Goal: Feedback & Contribution: Contribute content

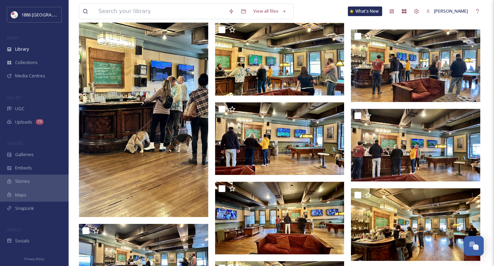
scroll to position [2805, 0]
click at [39, 104] on div "UGC" at bounding box center [34, 108] width 69 height 13
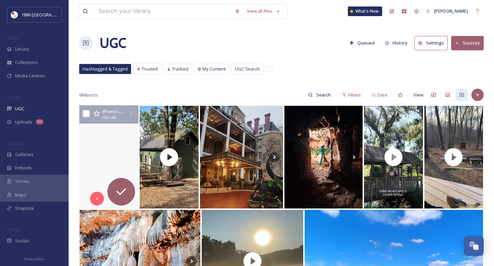
click at [116, 132] on video "Discover the magic of the Ozarks at Lawson’s Lost Hollow — a secluded mountain …" at bounding box center [109, 158] width 62 height 104
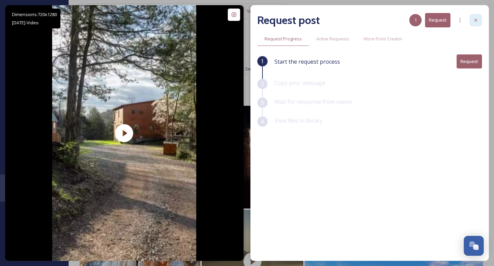
click at [476, 20] on icon at bounding box center [475, 20] width 3 height 3
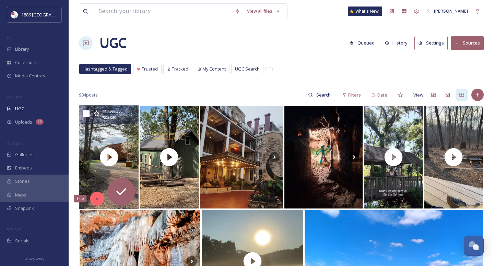
click at [97, 203] on div "Skip" at bounding box center [97, 199] width 14 height 14
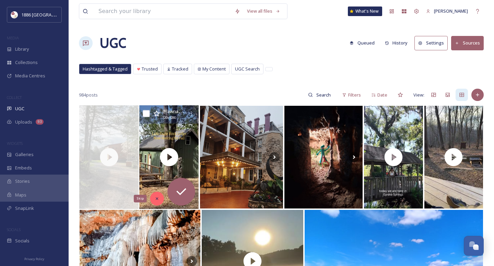
click at [157, 196] on div "Skip" at bounding box center [157, 199] width 14 height 14
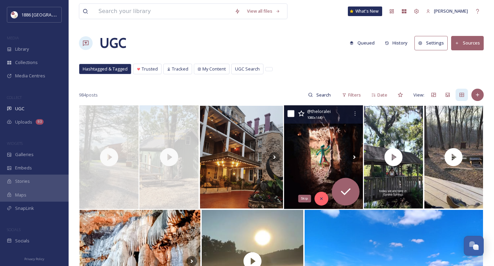
click at [321, 199] on icon at bounding box center [321, 199] width 2 height 2
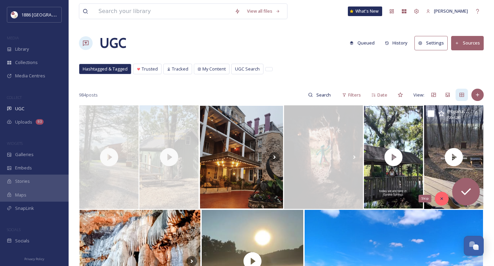
click at [437, 198] on div "Skip" at bounding box center [441, 199] width 14 height 14
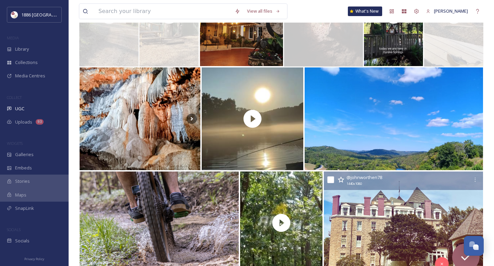
scroll to position [146, 0]
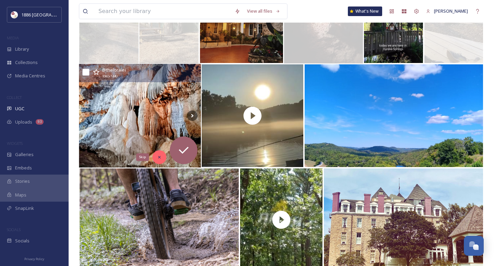
click at [162, 159] on div "Skip" at bounding box center [159, 157] width 14 height 14
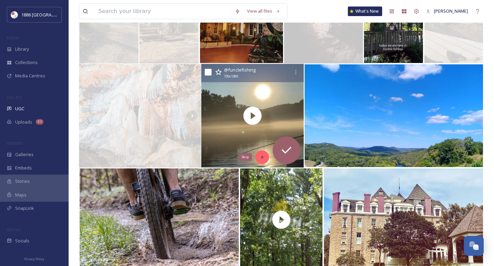
click at [260, 156] on icon at bounding box center [261, 157] width 5 height 5
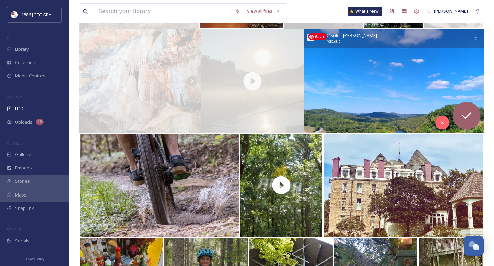
scroll to position [191, 0]
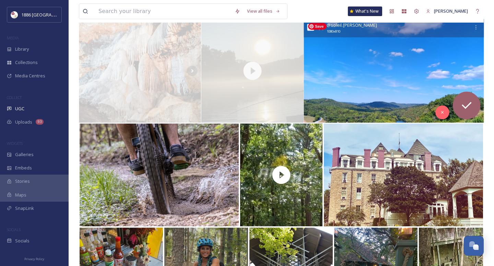
click at [400, 102] on img at bounding box center [393, 71] width 180 height 104
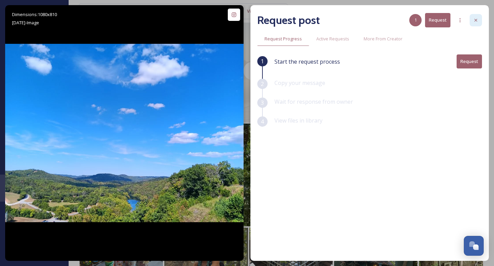
click at [473, 18] on icon at bounding box center [475, 19] width 5 height 5
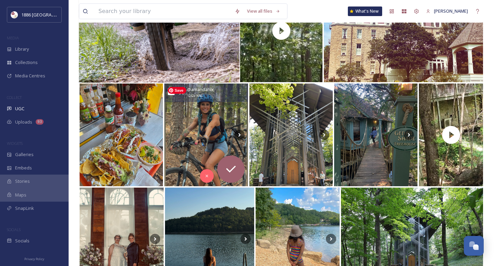
scroll to position [349, 0]
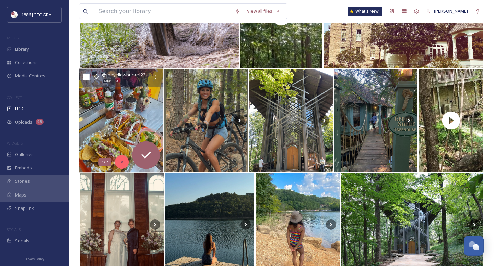
click at [126, 164] on div "Skip" at bounding box center [122, 162] width 14 height 14
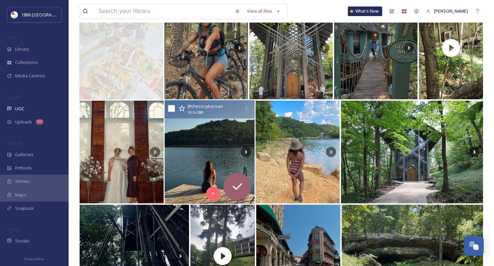
scroll to position [425, 0]
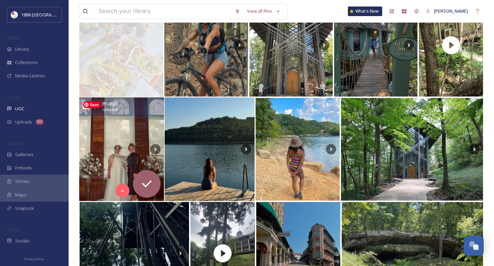
click at [115, 143] on img at bounding box center [121, 150] width 85 height 104
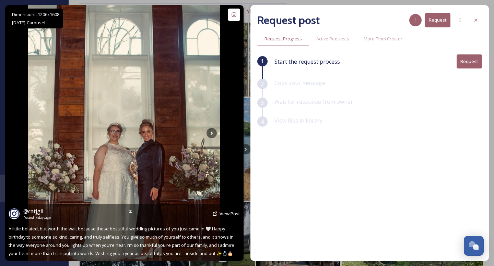
click at [222, 213] on span "View Post" at bounding box center [229, 214] width 21 height 6
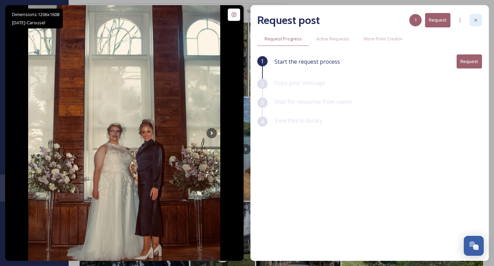
click at [478, 21] on div at bounding box center [475, 20] width 12 height 12
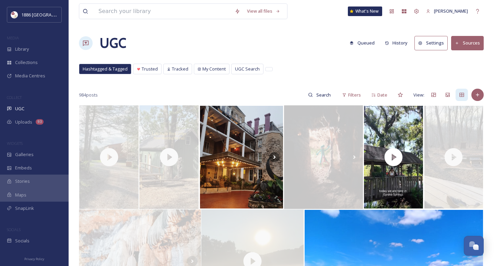
click at [464, 48] on button "Sources" at bounding box center [467, 43] width 33 height 14
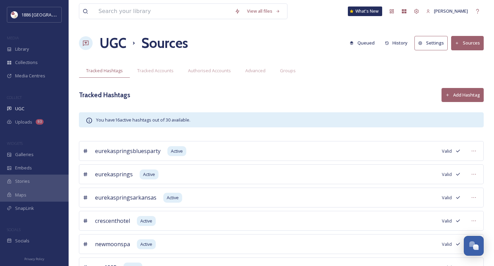
click at [109, 42] on h1 "UGC" at bounding box center [112, 43] width 27 height 21
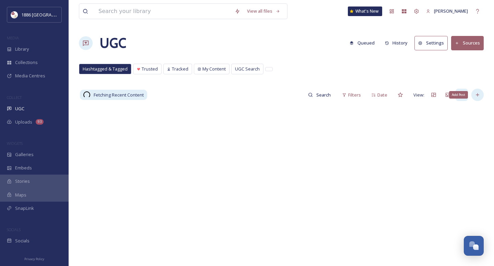
click at [475, 98] on div "Add Post" at bounding box center [477, 95] width 12 height 12
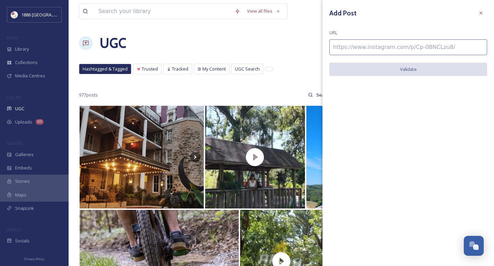
click at [401, 49] on input at bounding box center [408, 47] width 158 height 16
paste input "https://www.instagram.com/p/DNUMgl1MYKb/"
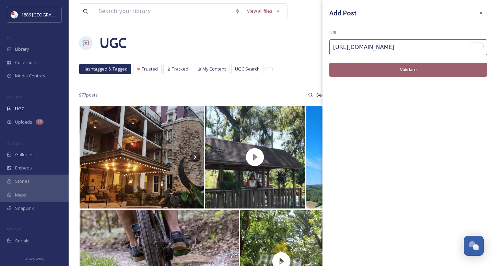
type input "https://www.instagram.com/p/DNUMgl1MYKb/"
click at [396, 70] on button "Validate" at bounding box center [408, 70] width 158 height 14
click at [414, 69] on button "Add Post" at bounding box center [408, 70] width 158 height 14
